Goal: Information Seeking & Learning: Find specific fact

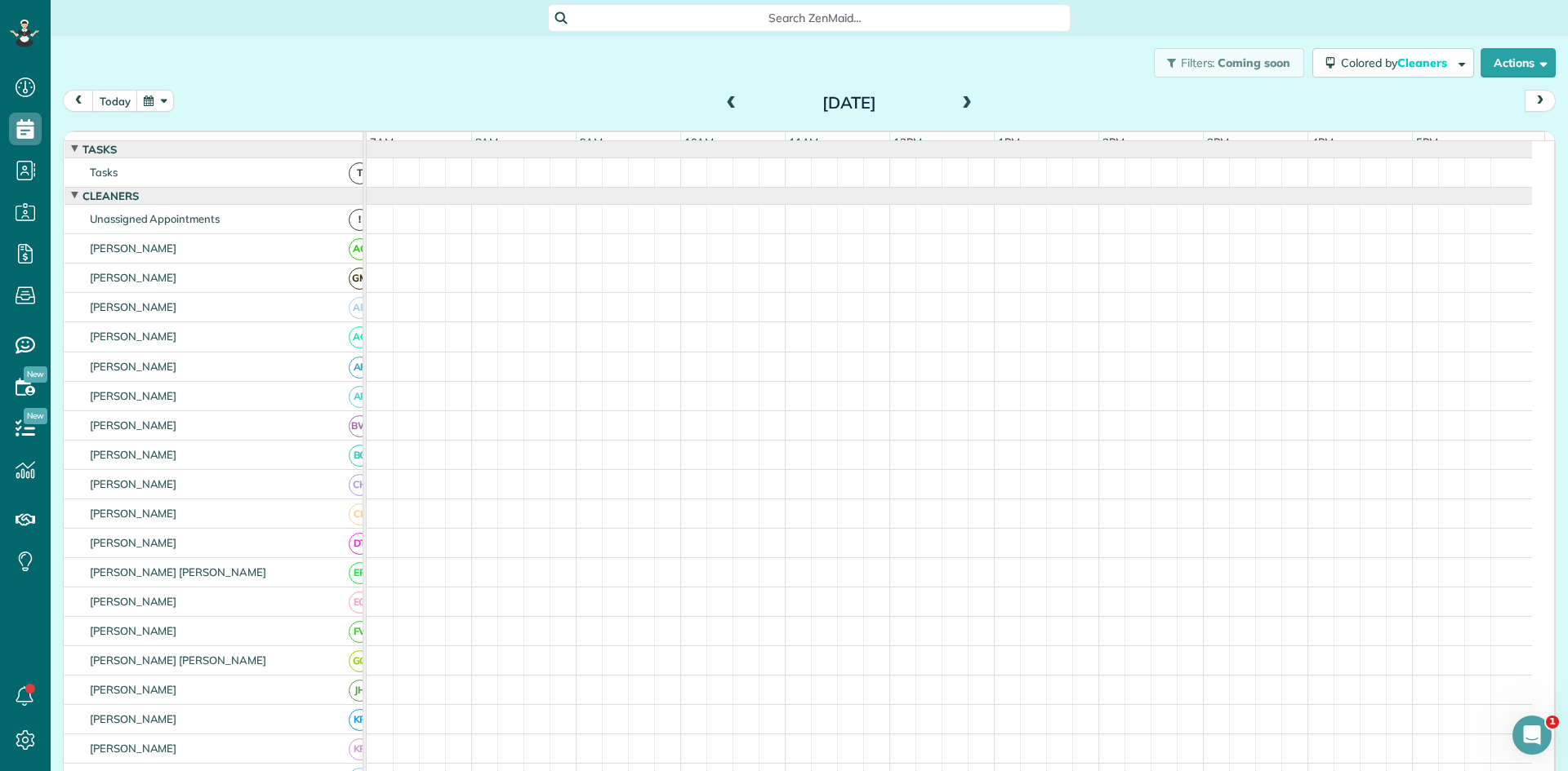
click at [723, 111] on span at bounding box center [732, 104] width 18 height 24
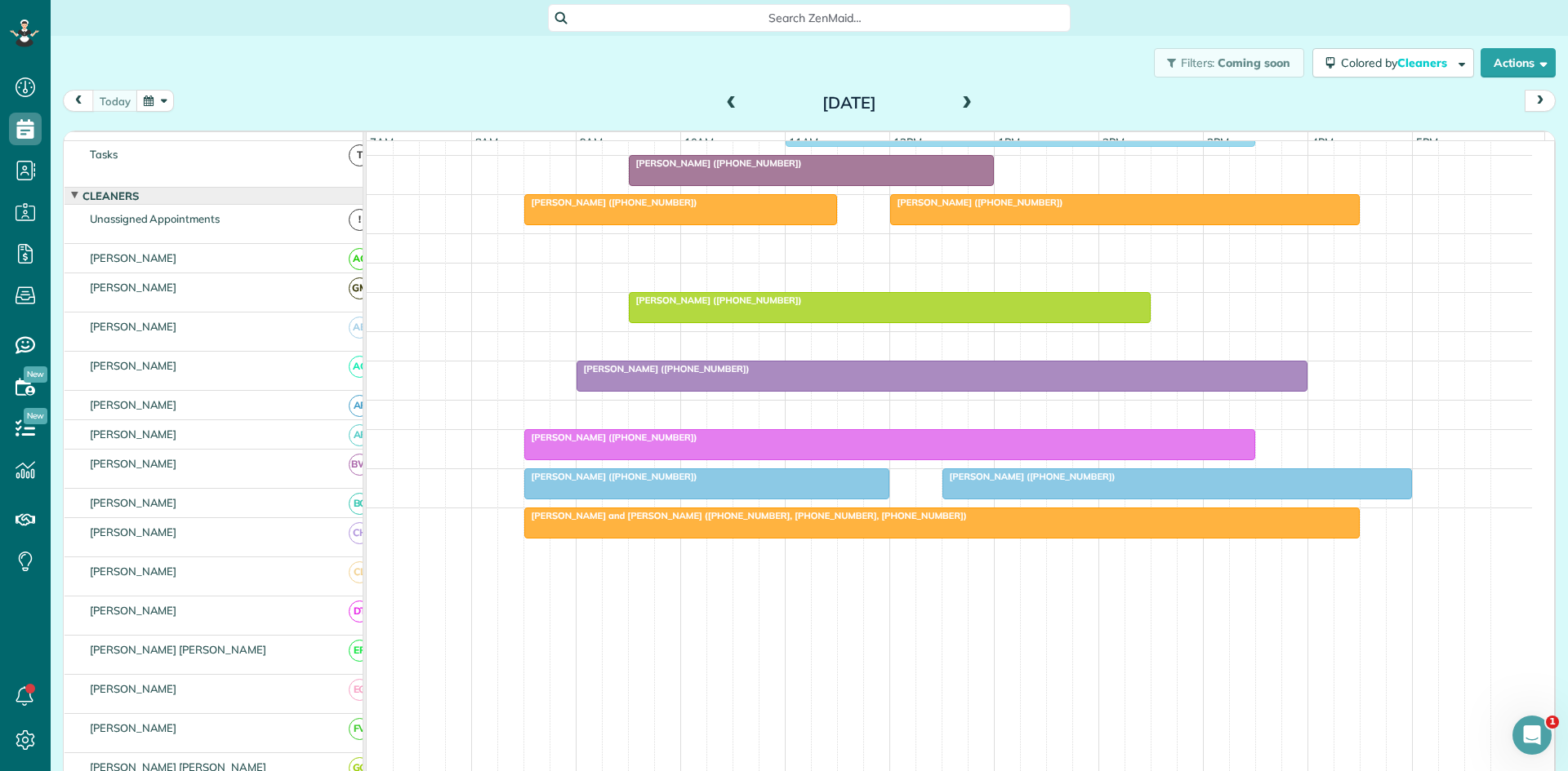
scroll to position [792, 0]
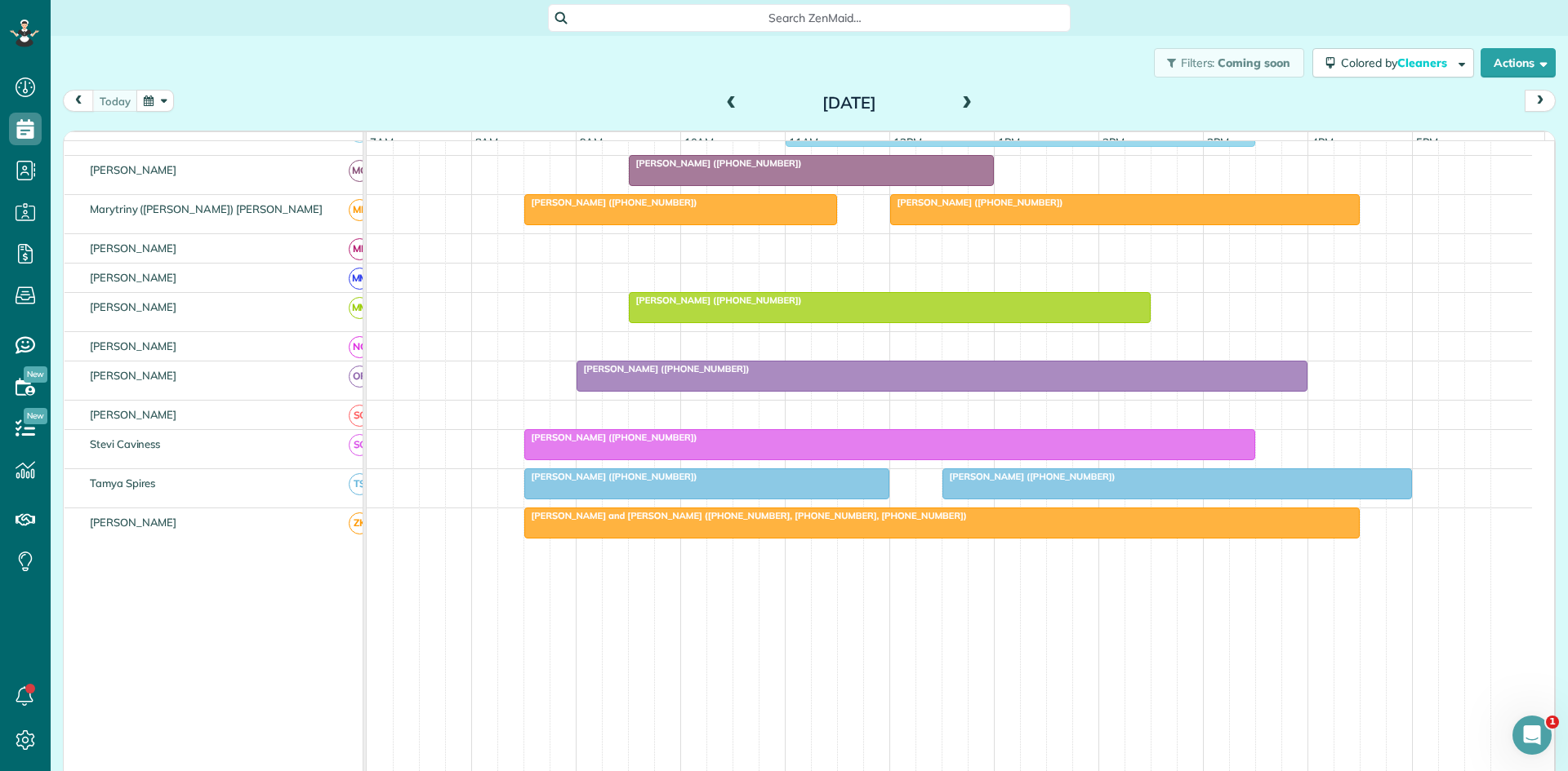
click at [987, 483] on span "[PERSON_NAME] ([PHONE_NUMBER])" at bounding box center [1029, 476] width 175 height 11
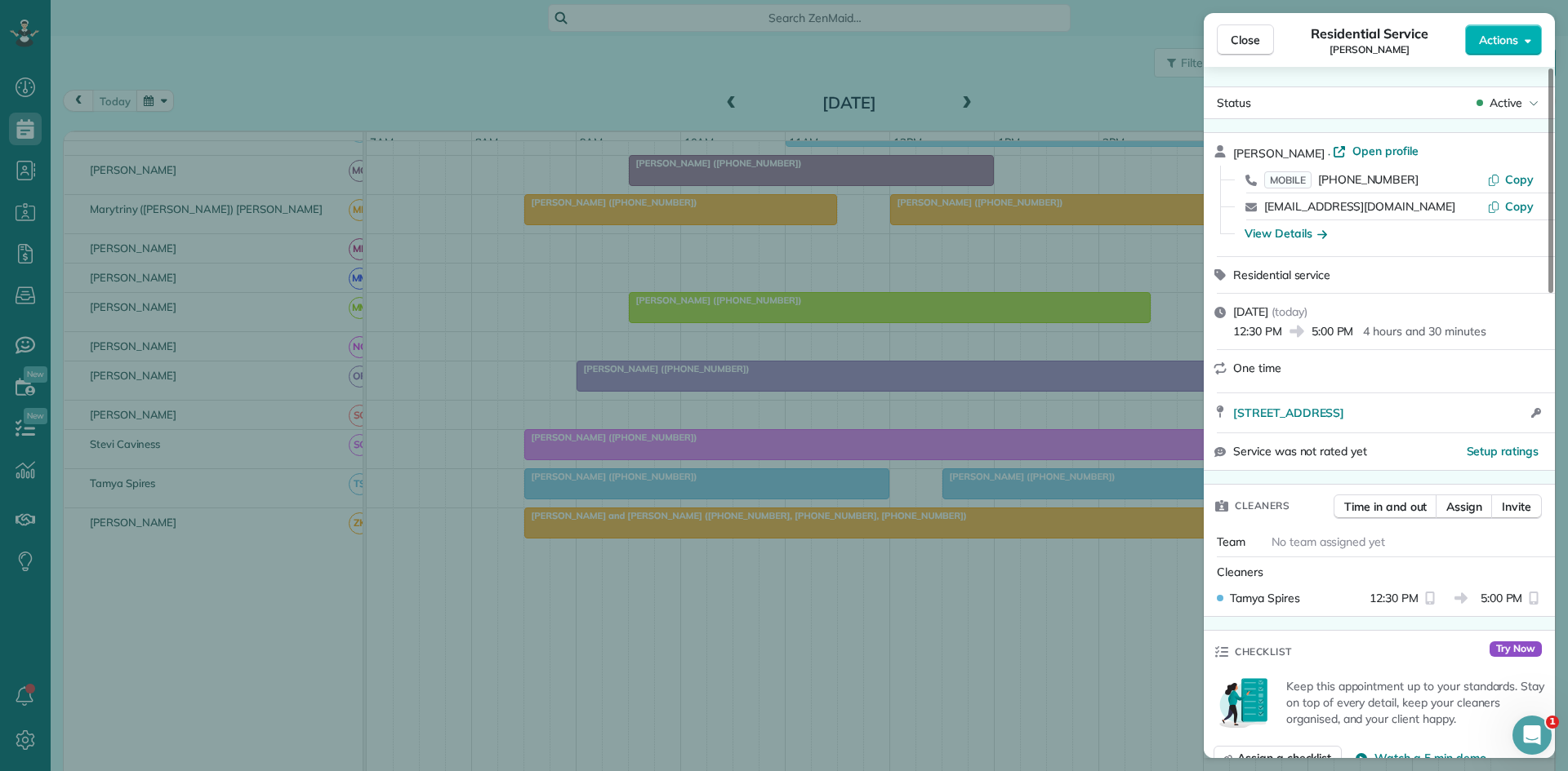
click at [873, 499] on div "Close Residential Service [PERSON_NAME] Actions Status Active [PERSON_NAME] · O…" at bounding box center [784, 386] width 1568 height 771
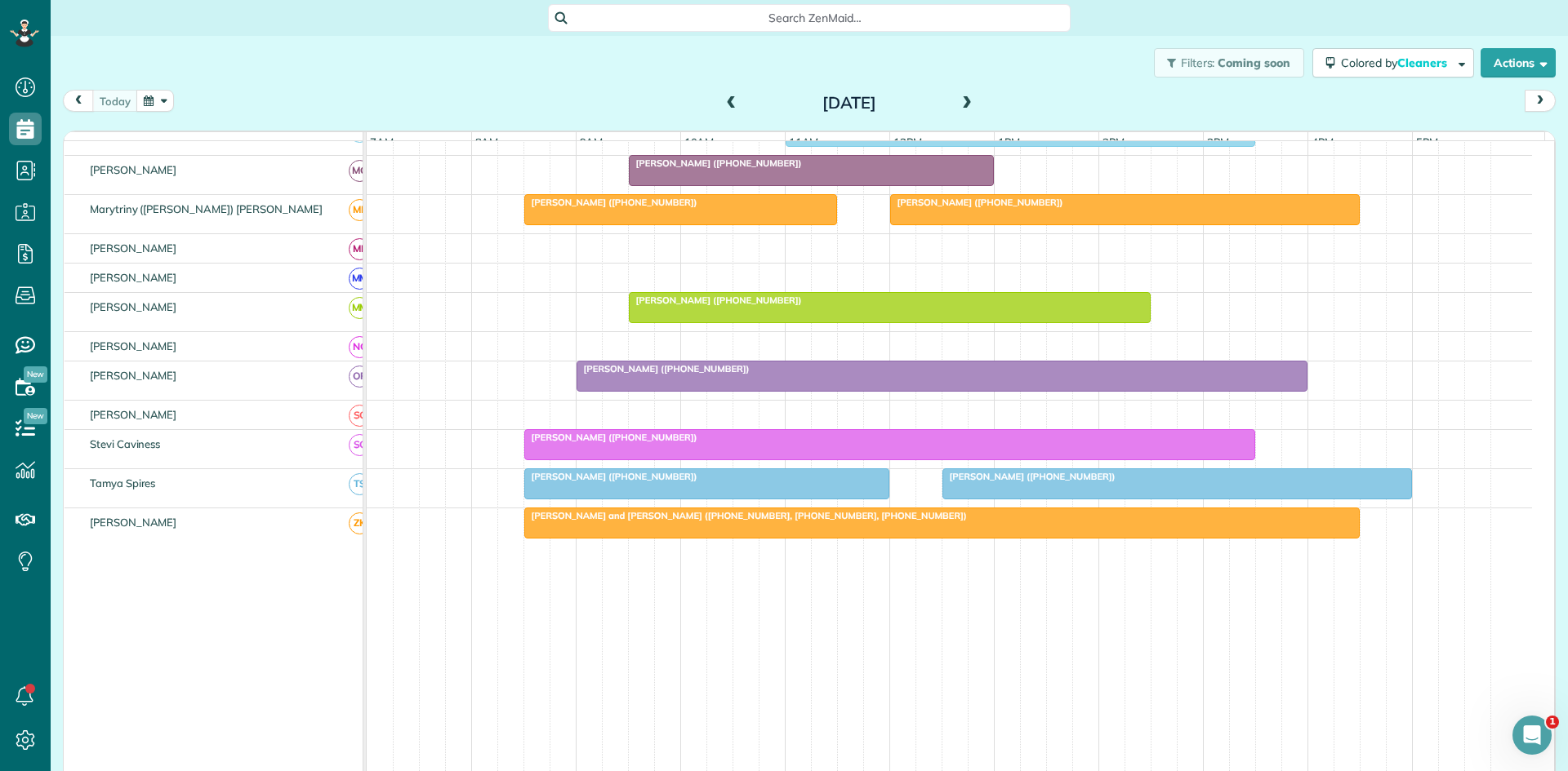
click at [873, 499] on div at bounding box center [707, 485] width 363 height 30
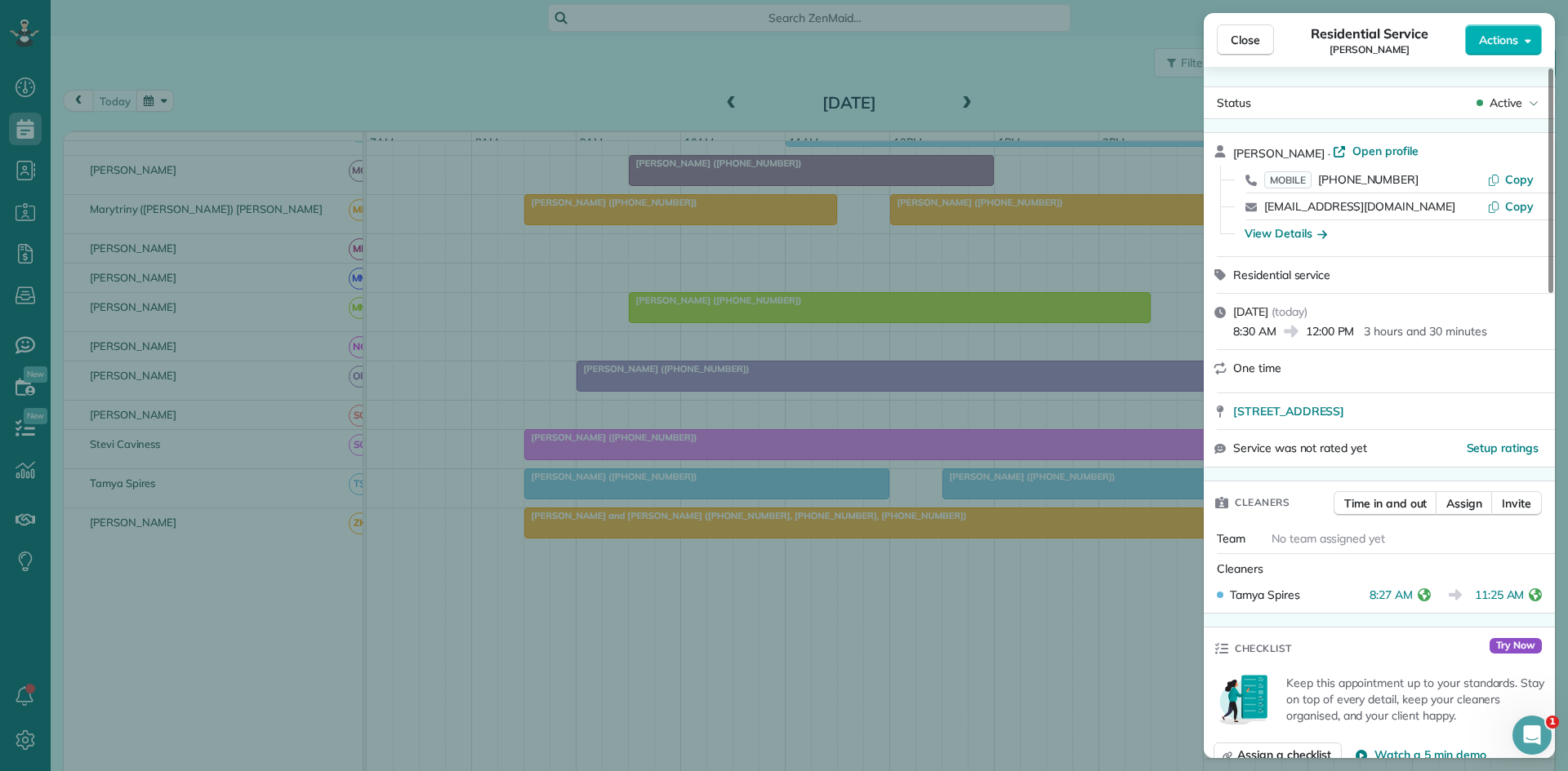
click at [1074, 297] on div "Close Residential Service [PERSON_NAME] Actions Status Active [PERSON_NAME] · O…" at bounding box center [784, 386] width 1568 height 771
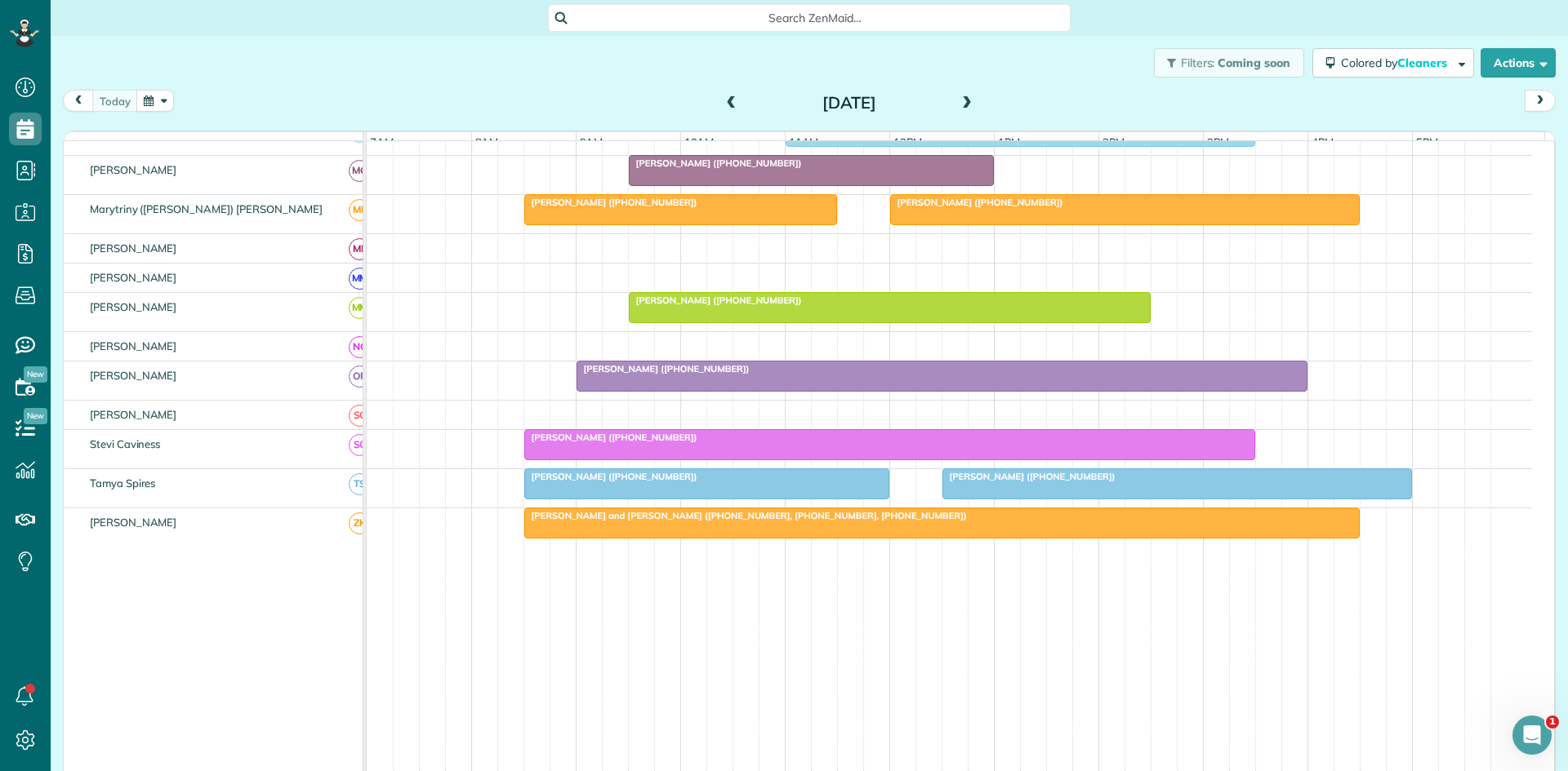
click at [1023, 483] on div "[PERSON_NAME] ([PHONE_NUMBER])" at bounding box center [1178, 476] width 460 height 11
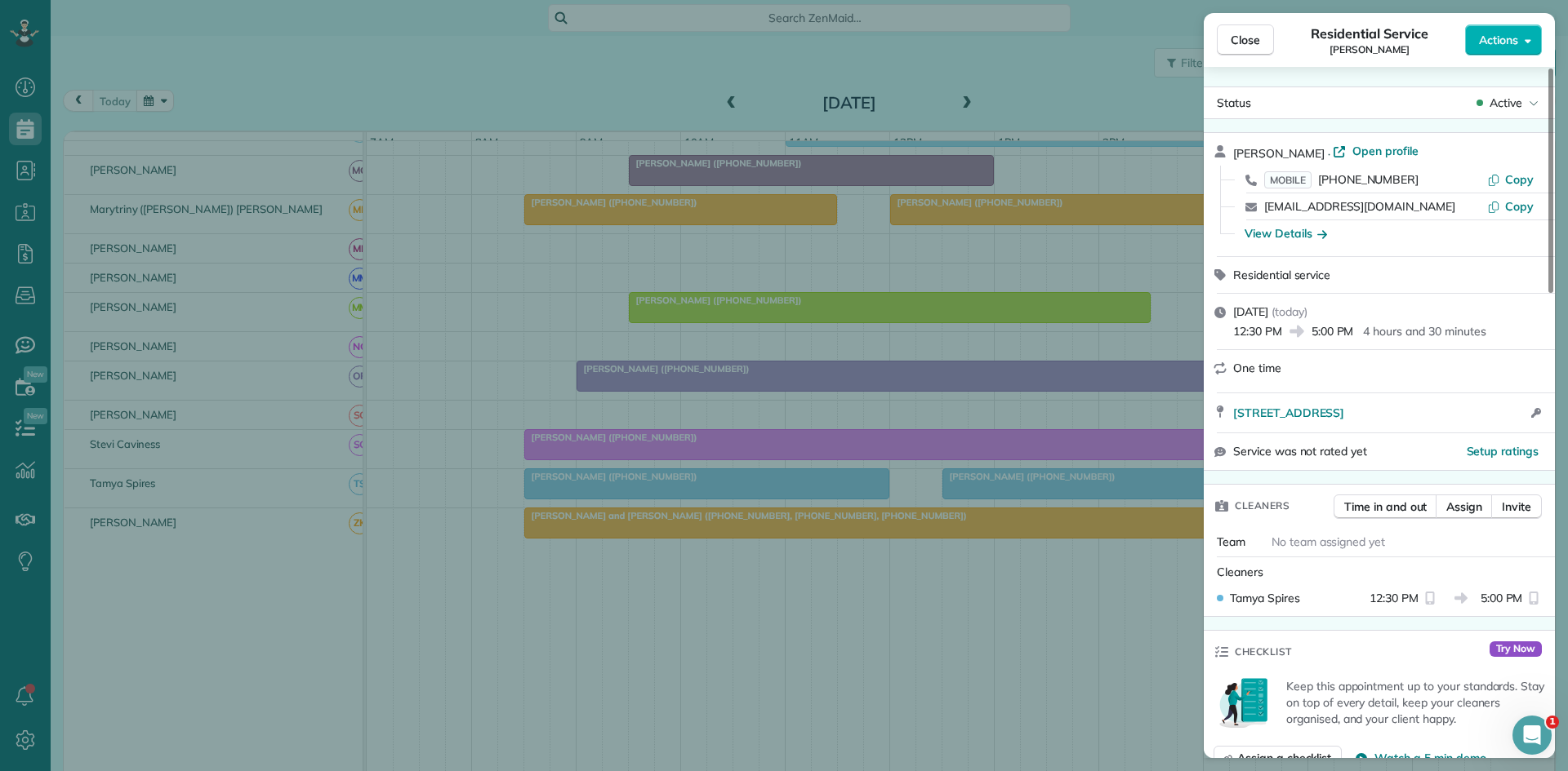
drag, startPoint x: 1378, startPoint y: 156, endPoint x: 1371, endPoint y: 167, distance: 13.0
click at [1378, 156] on span "Open profile" at bounding box center [1385, 151] width 66 height 17
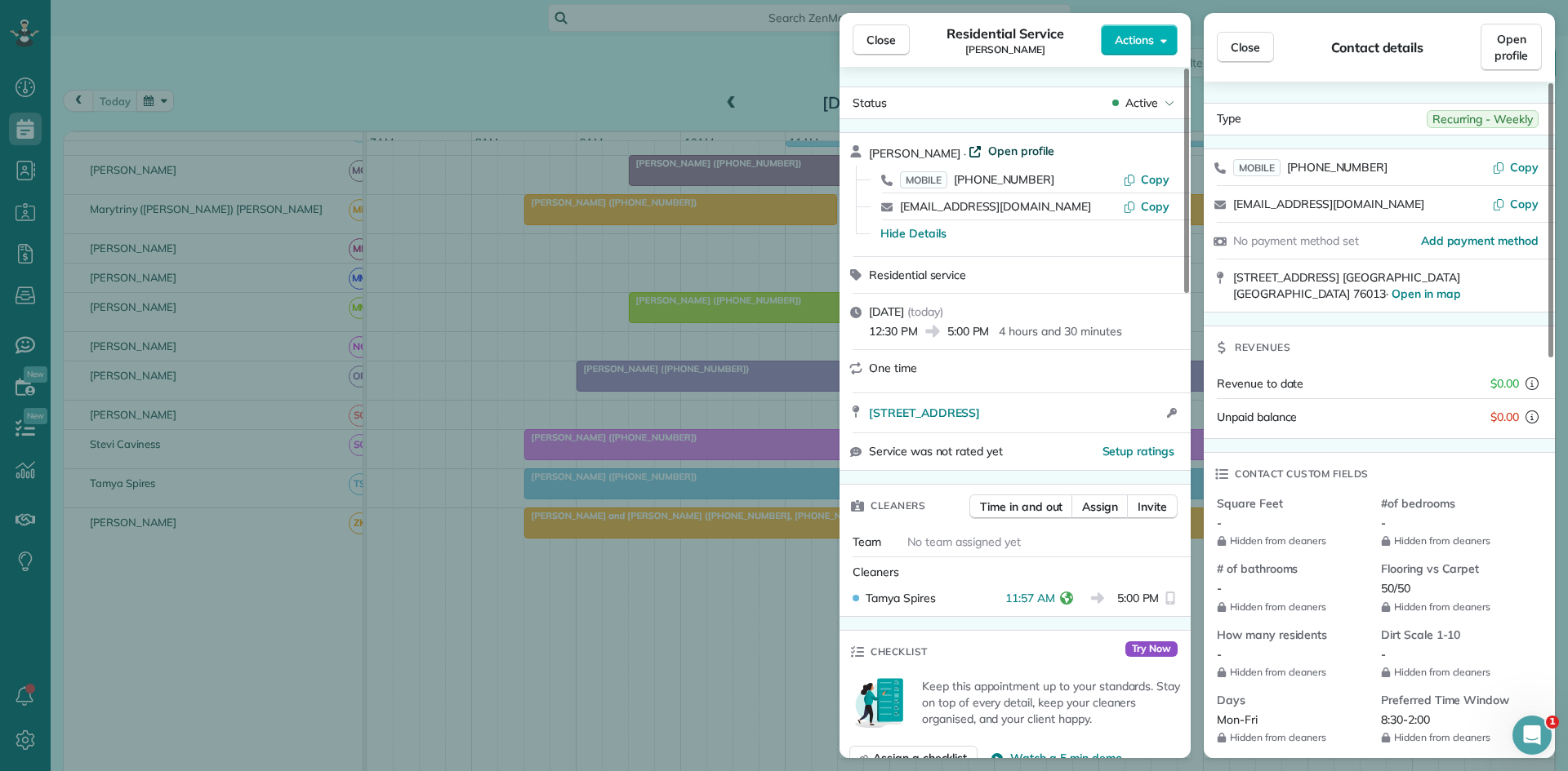
click at [988, 144] on span "Open profile" at bounding box center [1021, 151] width 66 height 17
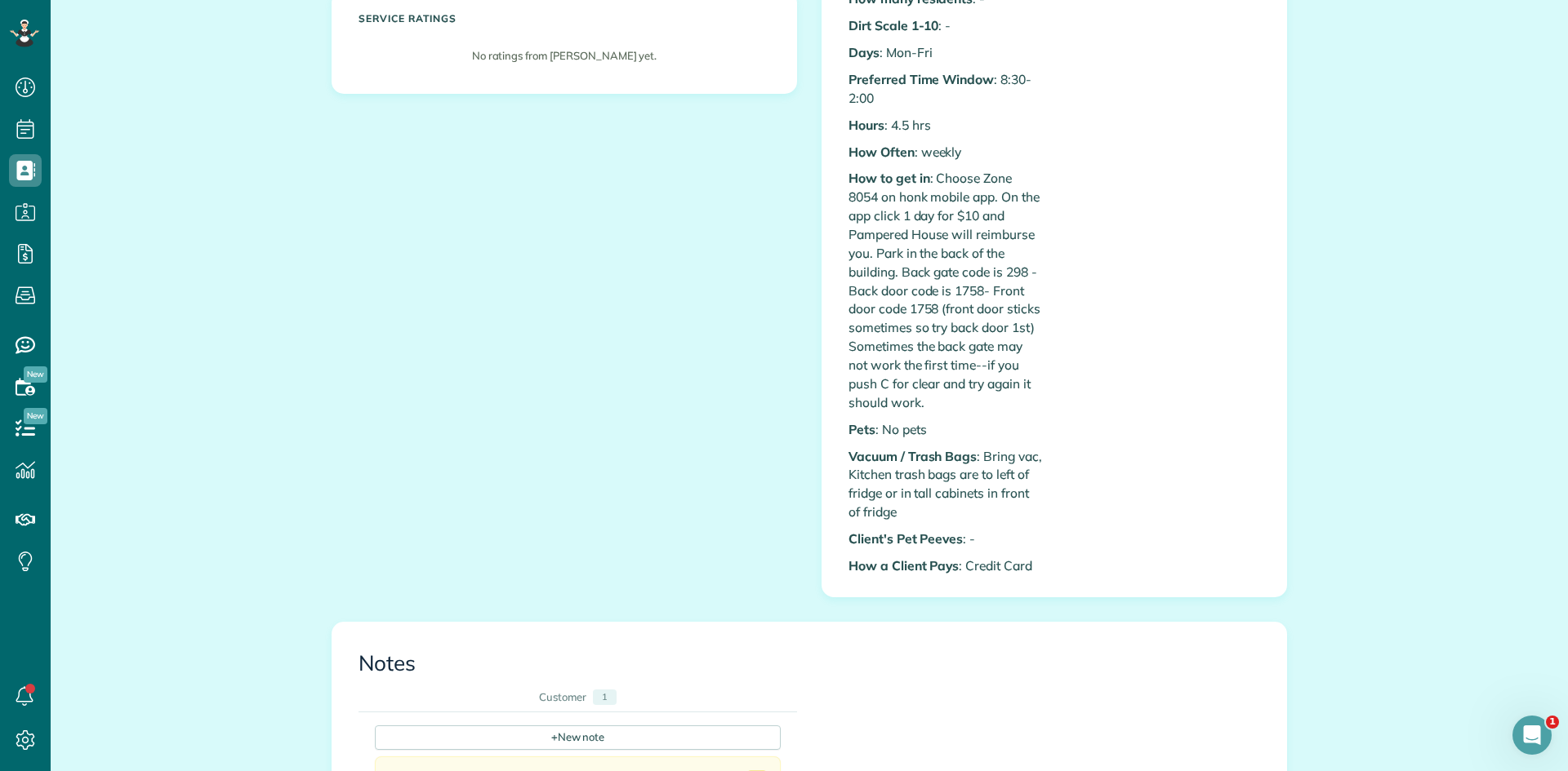
scroll to position [402, 0]
drag, startPoint x: 1042, startPoint y: 276, endPoint x: 1001, endPoint y: 278, distance: 41.0
click at [1001, 278] on div "Custom Fields Square Feet : - #of bedrooms : - # of bathrooms : - Flooring vs C…" at bounding box center [945, 218] width 218 height 728
click at [1024, 289] on p "How to get in : Choose Zone 8054 on honk mobile app. On the app click 1 day for…" at bounding box center [945, 289] width 194 height 243
drag, startPoint x: 931, startPoint y: 175, endPoint x: 967, endPoint y: 208, distance: 48.8
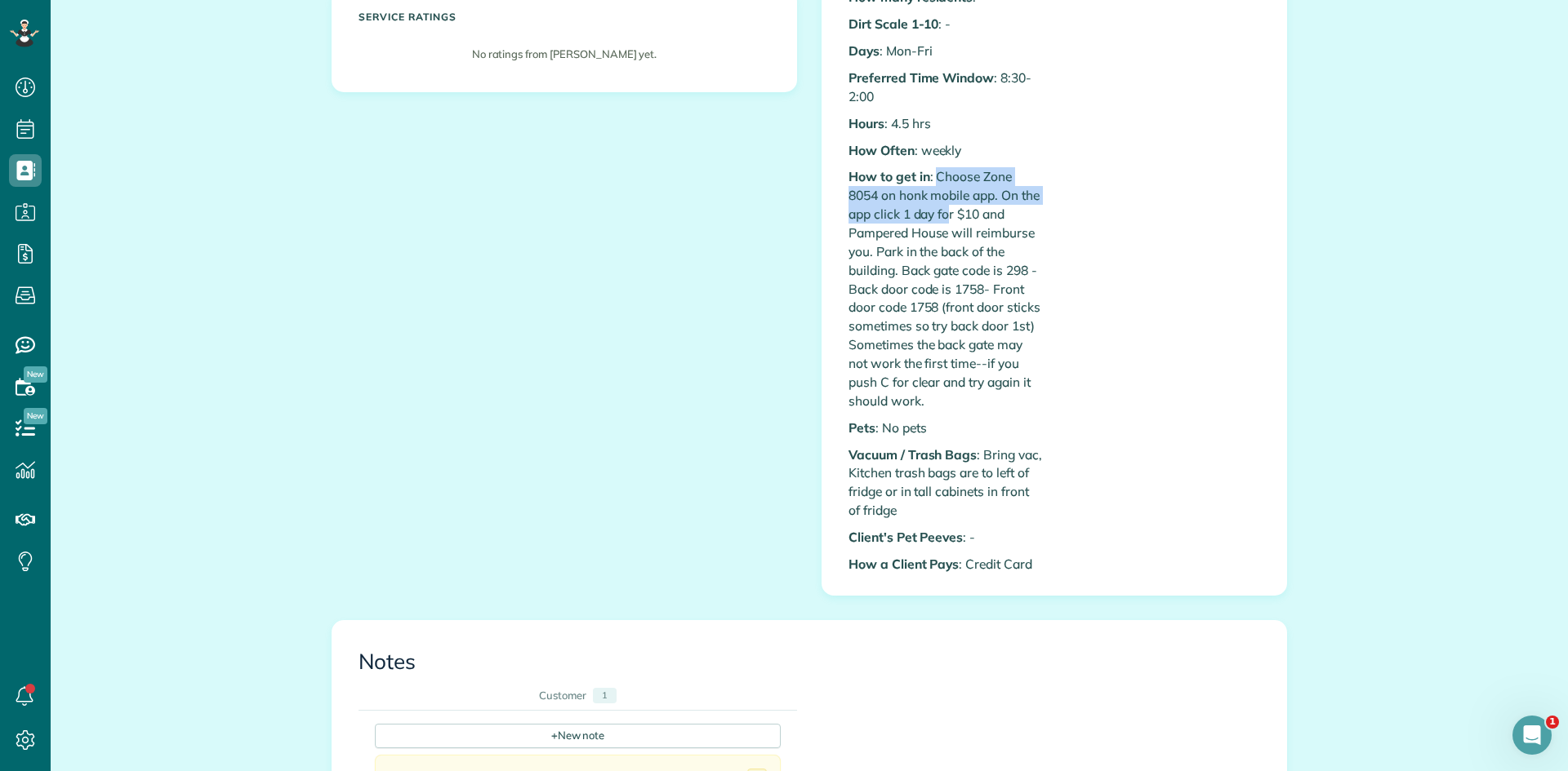
click at [967, 208] on p "How to get in : Choose Zone 8054 on honk mobile app. On the app click 1 day for…" at bounding box center [945, 289] width 194 height 243
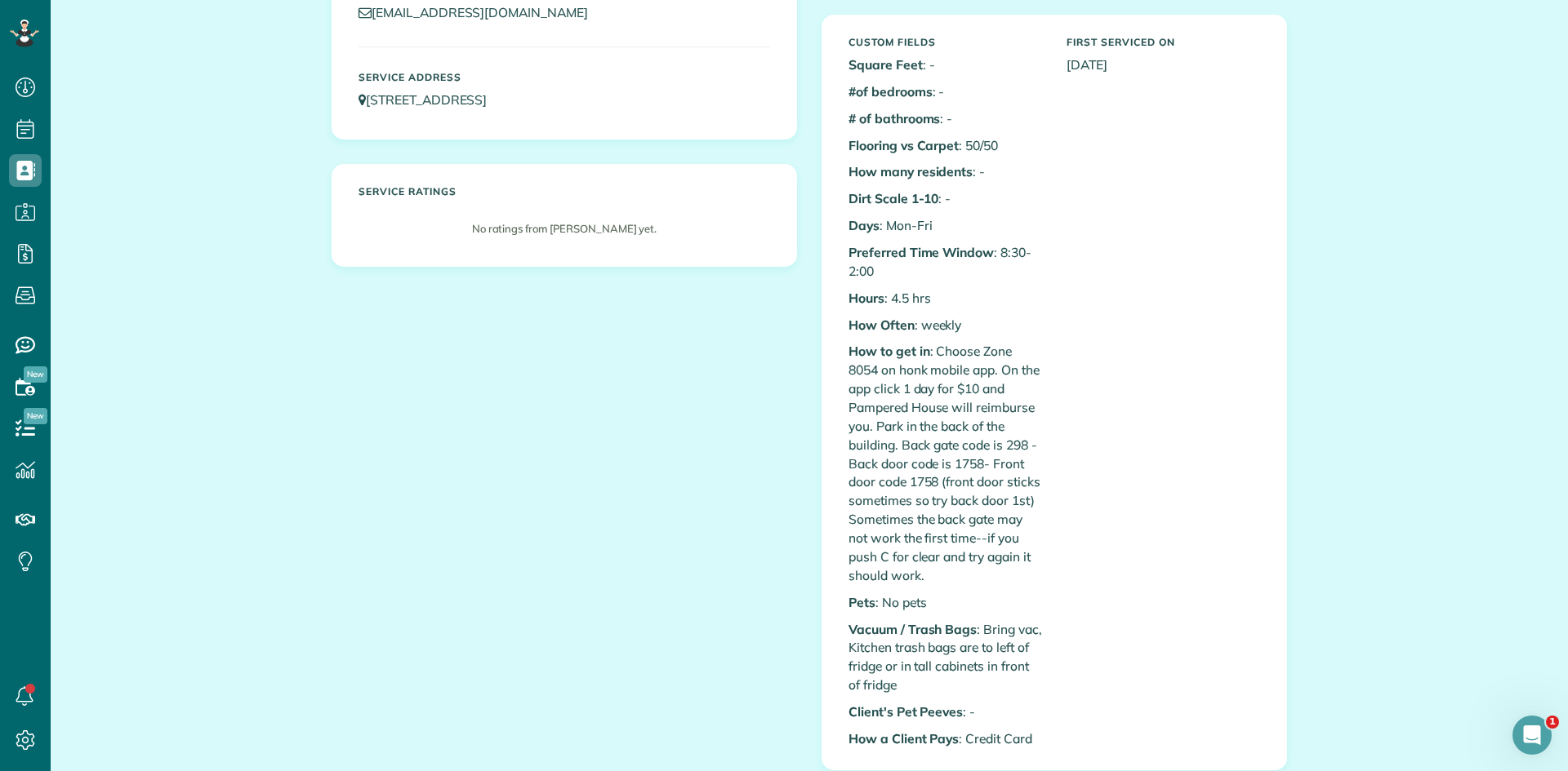
scroll to position [229, 0]
